Goal: Transaction & Acquisition: Purchase product/service

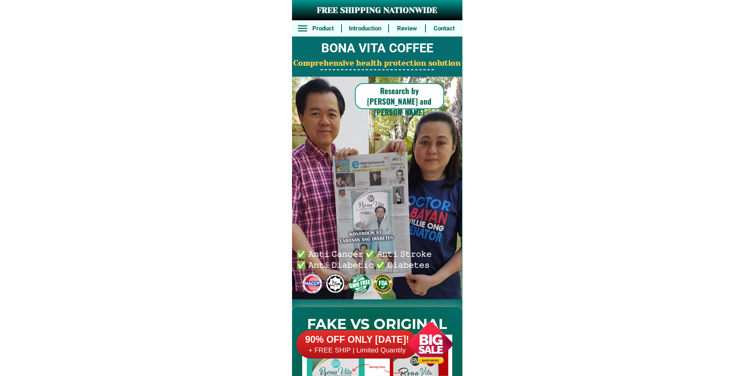
click at [416, 355] on div at bounding box center [431, 344] width 64 height 64
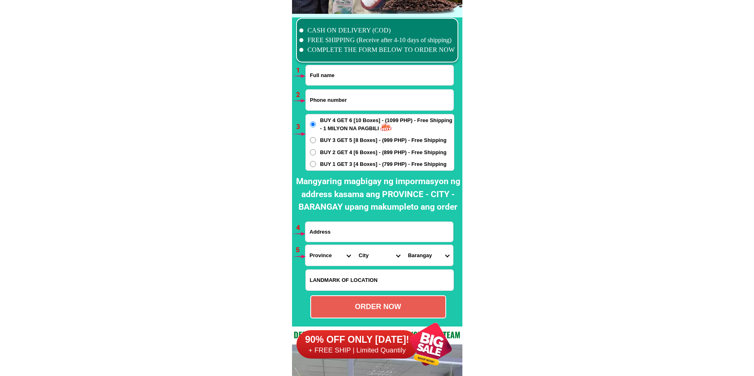
scroll to position [5962, 0]
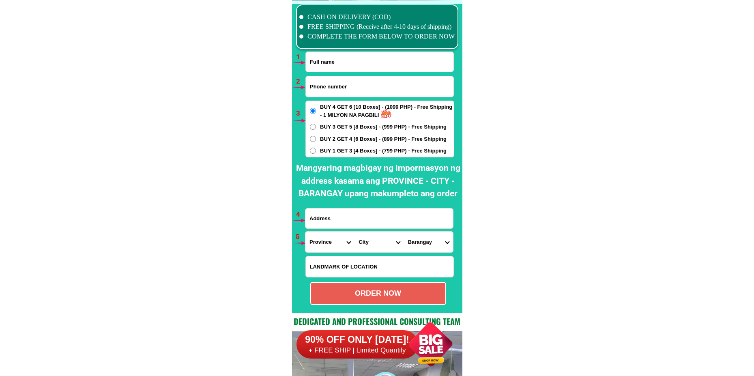
click at [334, 69] on input "Input full_name" at bounding box center [380, 62] width 148 height 20
paste input "[PERSON_NAME]"
type input "[PERSON_NAME]"
click at [311, 83] on input "Input phone_number" at bounding box center [380, 86] width 148 height 21
paste input "09978839062"
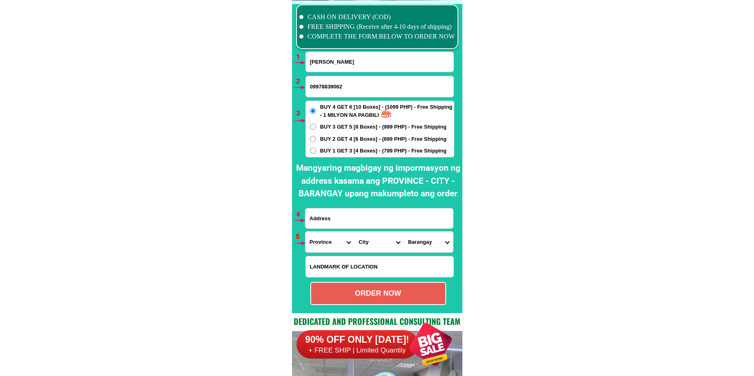
type input "09978839062"
click at [332, 127] on span "BUY 3 GET 5 [8 Boxes] - (999 PHP) - Free Shipping" at bounding box center [383, 127] width 126 height 8
click at [316, 127] on input "BUY 3 GET 5 [8 Boxes] - (999 PHP) - Free Shipping" at bounding box center [313, 127] width 6 height 6
radio input "true"
click at [333, 137] on span "BUY 2 GET 4 [6 Boxes] - (899 PHP) - Free Shipping" at bounding box center [383, 139] width 126 height 8
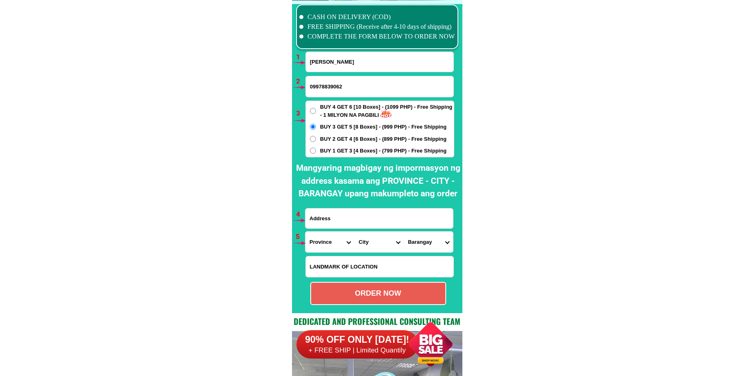
click at [316, 137] on input "BUY 2 GET 4 [6 Boxes] - (899 PHP) - Free Shipping" at bounding box center [313, 139] width 6 height 6
radio input "true"
click at [378, 217] on input "Input address" at bounding box center [379, 218] width 148 height 20
paste input "Brgy, Bunu anan, sitio cal apog [GEOGRAPHIC_DATA],[GEOGRAPHIC_DATA]"
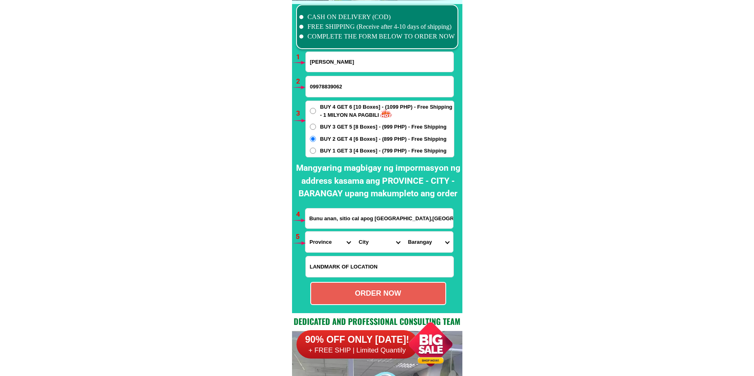
type input "Brgy, Bunu anan, sitio cal apog [GEOGRAPHIC_DATA],[GEOGRAPHIC_DATA]"
drag, startPoint x: 336, startPoint y: 242, endPoint x: 334, endPoint y: 232, distance: 10.3
click at [336, 242] on select "Province [GEOGRAPHIC_DATA] [GEOGRAPHIC_DATA] [GEOGRAPHIC_DATA] [GEOGRAPHIC_DATA…" at bounding box center [329, 241] width 49 height 21
select select "63_791"
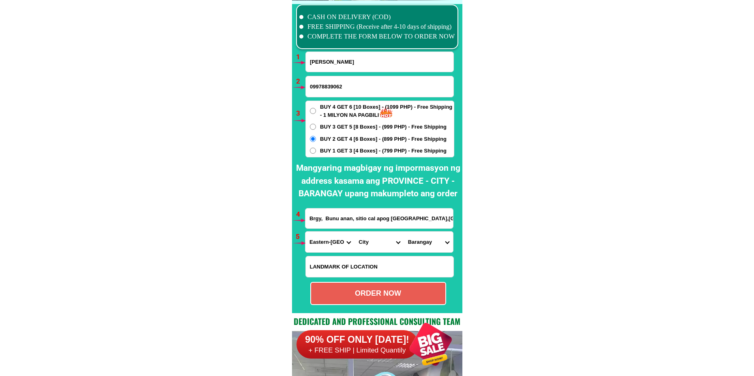
click at [305, 231] on select "Province [GEOGRAPHIC_DATA] [GEOGRAPHIC_DATA] [GEOGRAPHIC_DATA] [GEOGRAPHIC_DATA…" at bounding box center [329, 241] width 49 height 21
click at [334, 249] on select "Province [GEOGRAPHIC_DATA] [GEOGRAPHIC_DATA] [GEOGRAPHIC_DATA] [GEOGRAPHIC_DATA…" at bounding box center [329, 241] width 49 height 21
drag, startPoint x: 561, startPoint y: 152, endPoint x: 570, endPoint y: 146, distance: 10.5
click at [369, 238] on select "City Arteche Balangiga Balangkayan Borongan-city Can-[GEOGRAPHIC_DATA] Eastern-…" at bounding box center [378, 241] width 49 height 21
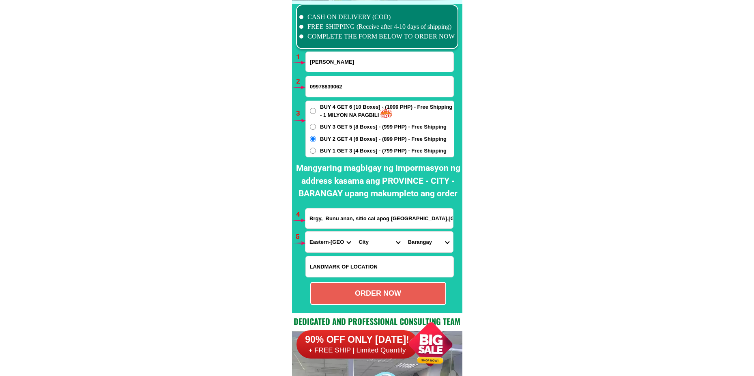
select select "63_791602"
click at [327, 244] on select "Province [GEOGRAPHIC_DATA] [GEOGRAPHIC_DATA] [GEOGRAPHIC_DATA] [GEOGRAPHIC_DATA…" at bounding box center [329, 241] width 49 height 21
select select "63_600"
click at [305, 231] on select "Province [GEOGRAPHIC_DATA] [GEOGRAPHIC_DATA] [GEOGRAPHIC_DATA] [GEOGRAPHIC_DATA…" at bounding box center [329, 241] width 49 height 21
click at [372, 246] on select "City [GEOGRAPHIC_DATA][PERSON_NAME] [GEOGRAPHIC_DATA]-city [GEOGRAPHIC_DATA] [G…" at bounding box center [378, 241] width 49 height 21
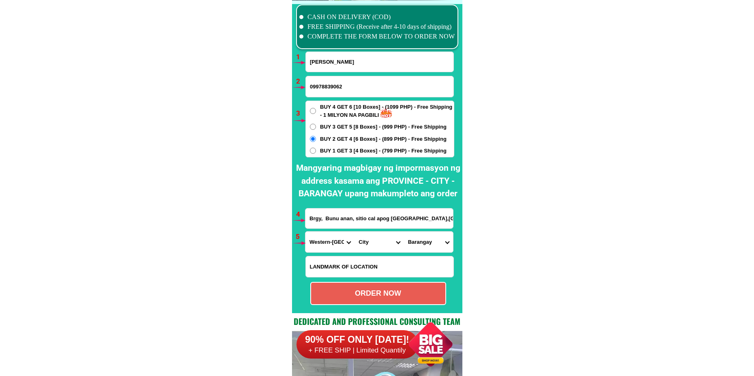
select select "63_6004043"
click at [354, 231] on select "City [GEOGRAPHIC_DATA][PERSON_NAME] [GEOGRAPHIC_DATA]-city [GEOGRAPHIC_DATA] [G…" at bounding box center [378, 241] width 49 height 21
drag, startPoint x: 432, startPoint y: 242, endPoint x: 430, endPoint y: 232, distance: 9.9
click at [431, 243] on select "Barangay Albalate Bagongon Bangon Basiao Buluan Bunuanan [GEOGRAPHIC_DATA] [GEO…" at bounding box center [428, 241] width 49 height 21
select select "63_60040432418"
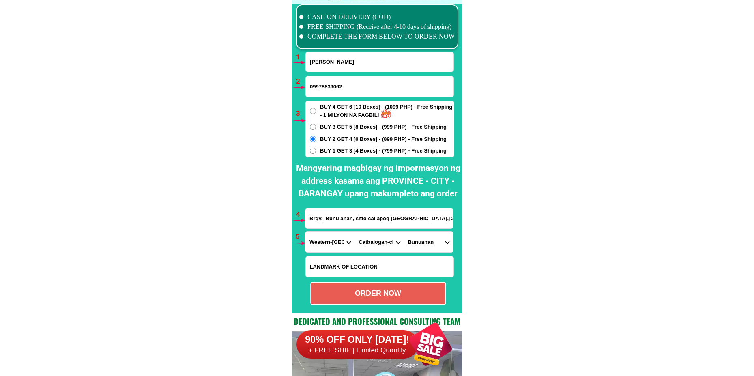
click at [404, 231] on select "Barangay Albalate Bagongon Bangon Basiao Buluan Bunuanan [GEOGRAPHIC_DATA] [GEO…" at bounding box center [428, 241] width 49 height 21
click at [392, 284] on div "ORDER NOW" at bounding box center [378, 293] width 136 height 23
radio input "true"
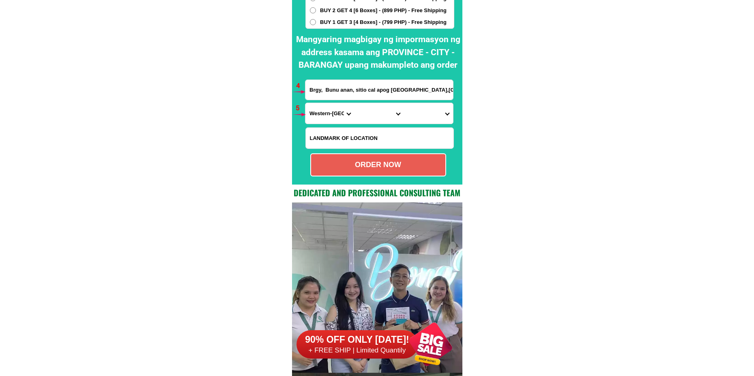
scroll to position [6124, 0]
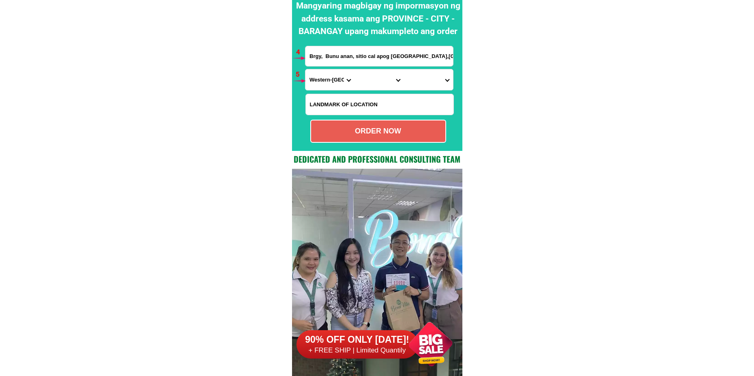
click at [418, 356] on div at bounding box center [431, 344] width 64 height 64
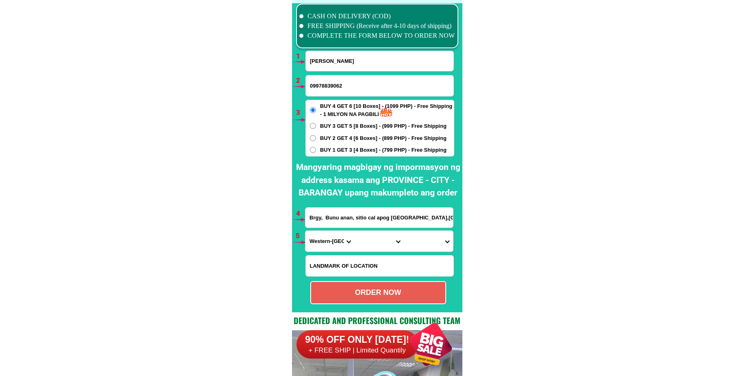
scroll to position [5962, 0]
